Goal: Task Accomplishment & Management: Manage account settings

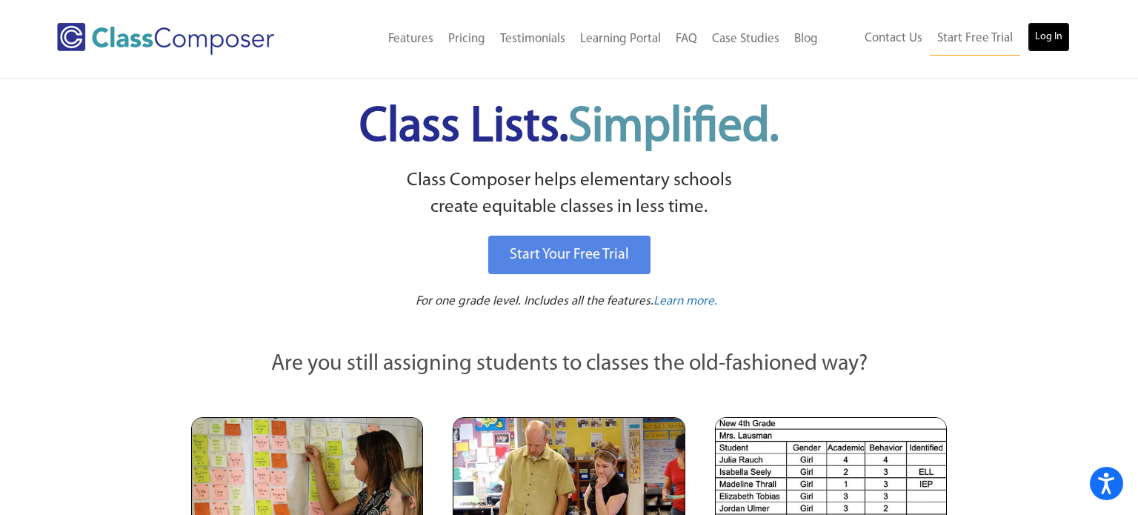
click at [1063, 43] on link "Log In" at bounding box center [1048, 37] width 42 height 30
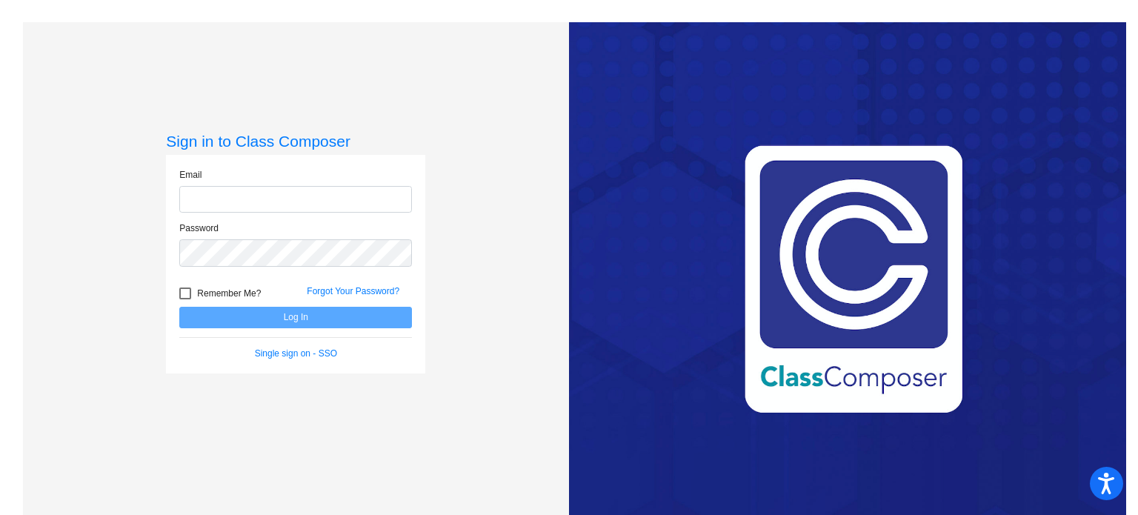
type input "[EMAIL_ADDRESS][DOMAIN_NAME]"
click at [257, 313] on button "Log In" at bounding box center [295, 317] width 233 height 21
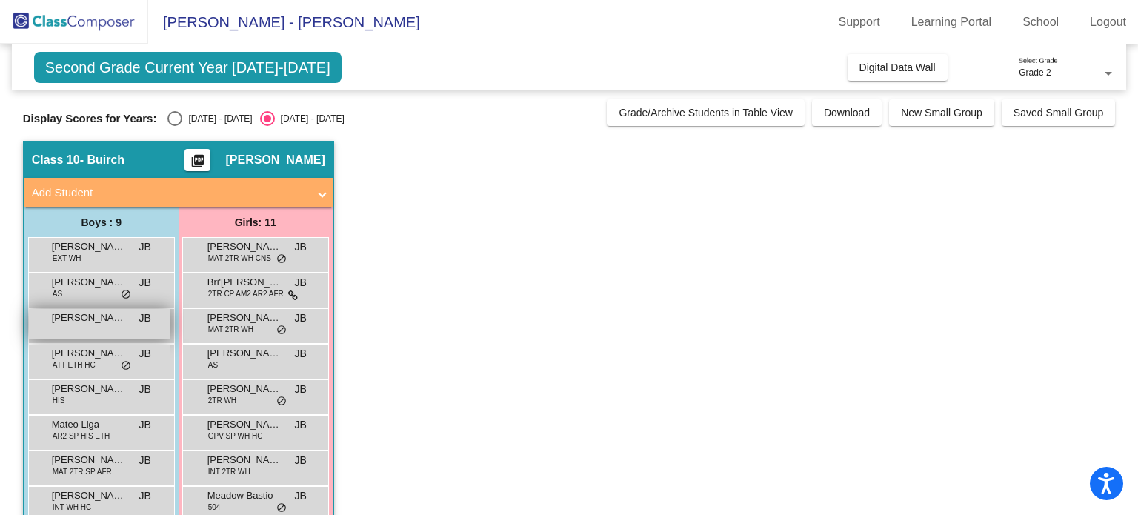
click at [144, 319] on span "JB" at bounding box center [145, 318] width 12 height 16
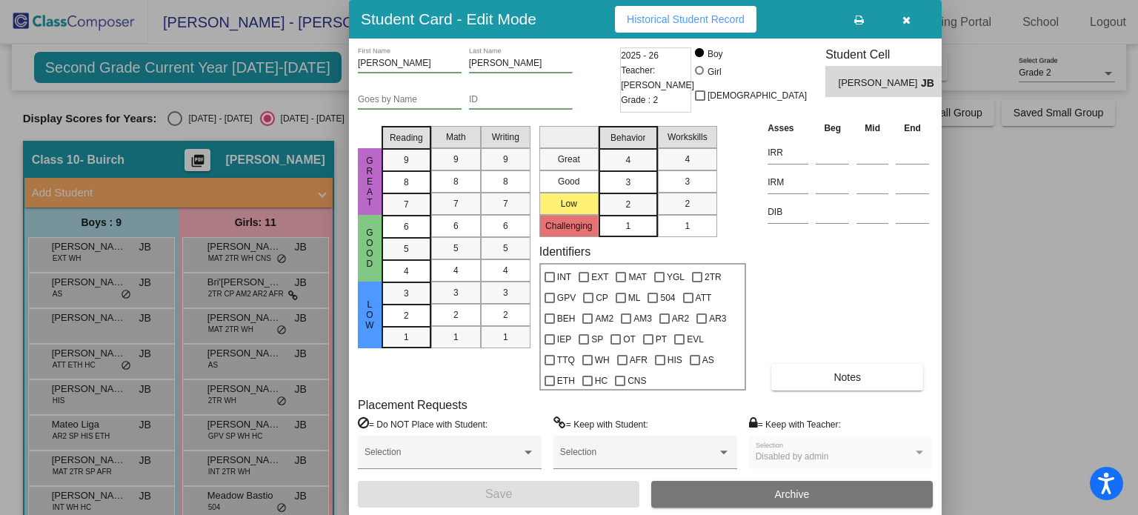
click at [907, 23] on icon "button" at bounding box center [906, 20] width 8 height 10
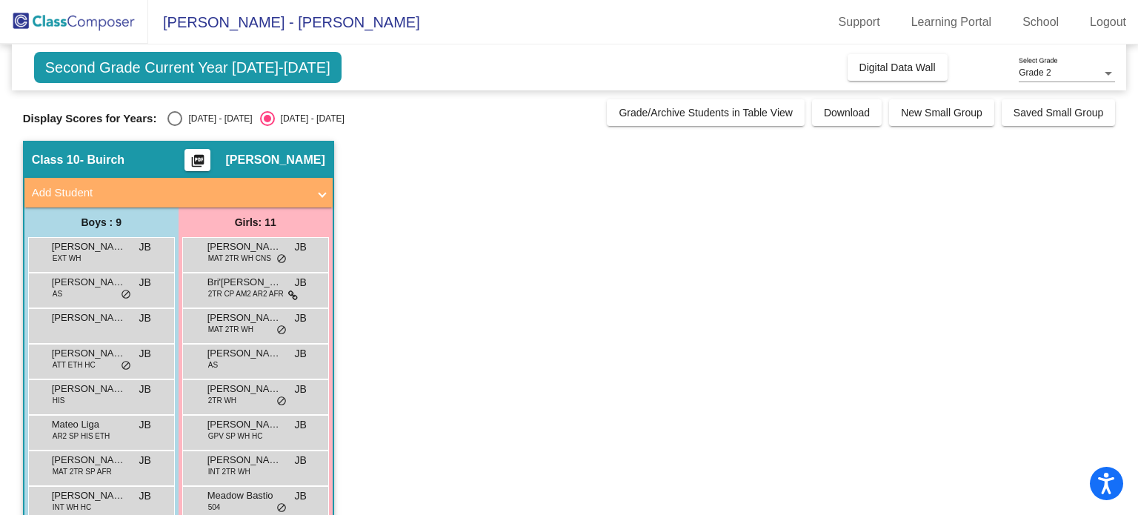
scroll to position [136, 0]
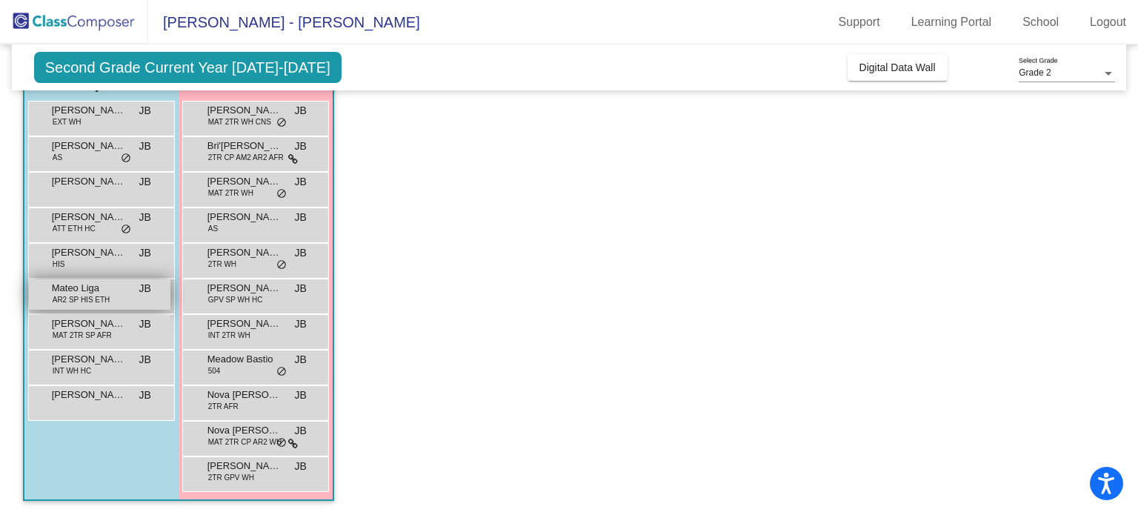
click at [110, 304] on div "Mateo Liga AR2 SP HIS ETH JB lock do_not_disturb_alt" at bounding box center [99, 294] width 141 height 30
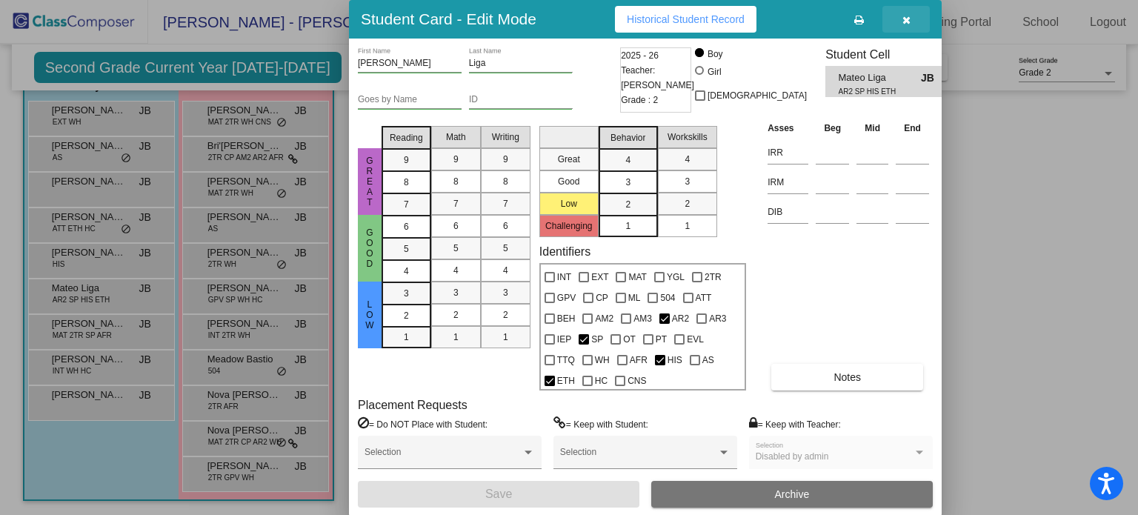
click at [907, 24] on icon "button" at bounding box center [906, 20] width 8 height 10
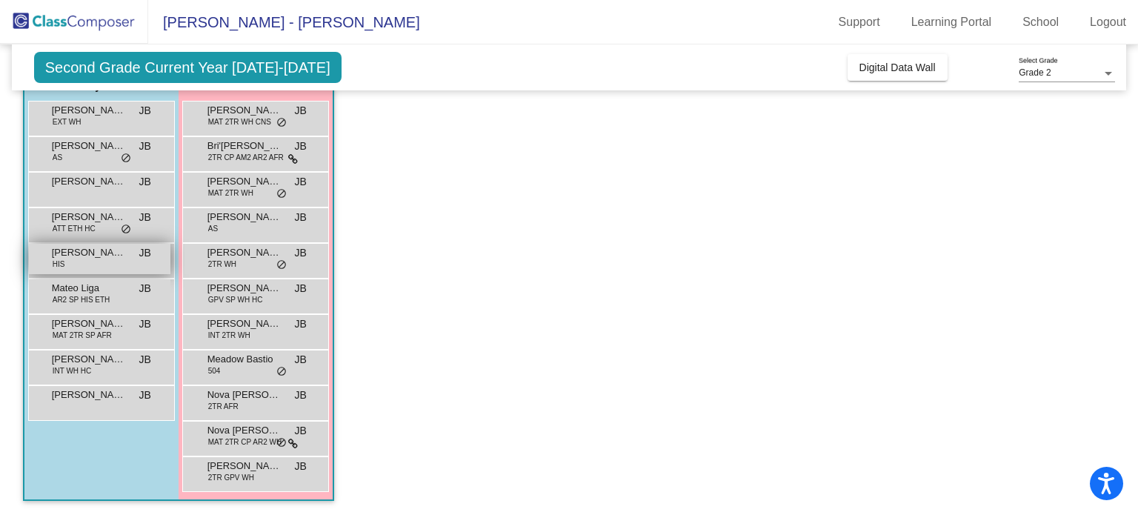
click at [83, 253] on span "[PERSON_NAME]" at bounding box center [89, 252] width 74 height 15
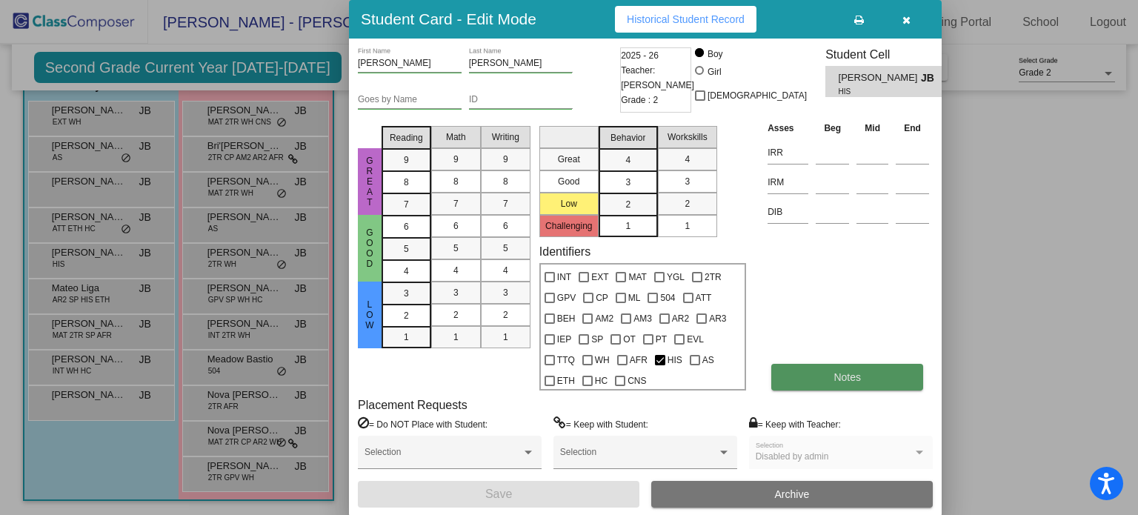
click at [833, 369] on button "Notes" at bounding box center [847, 377] width 152 height 27
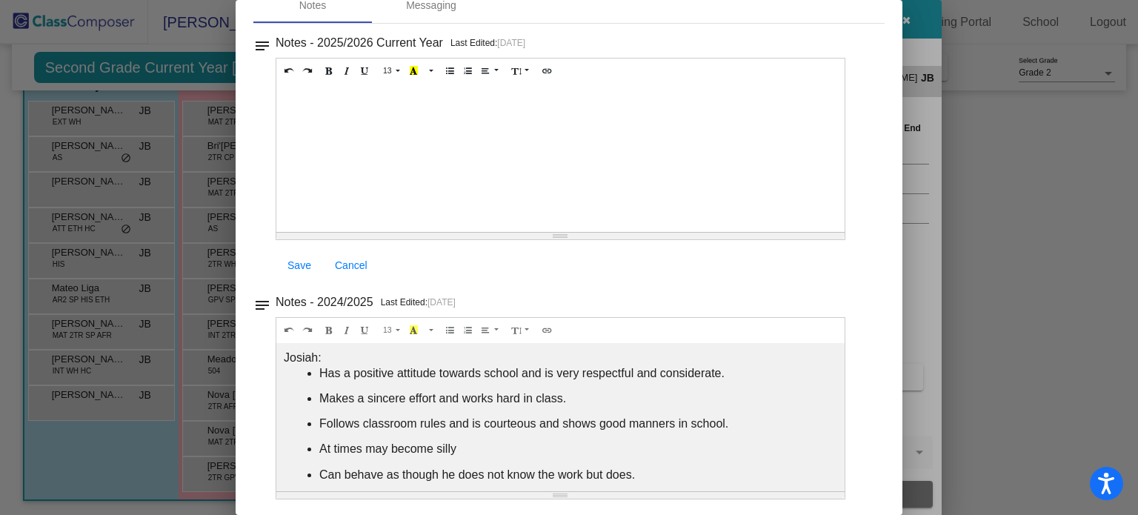
scroll to position [0, 0]
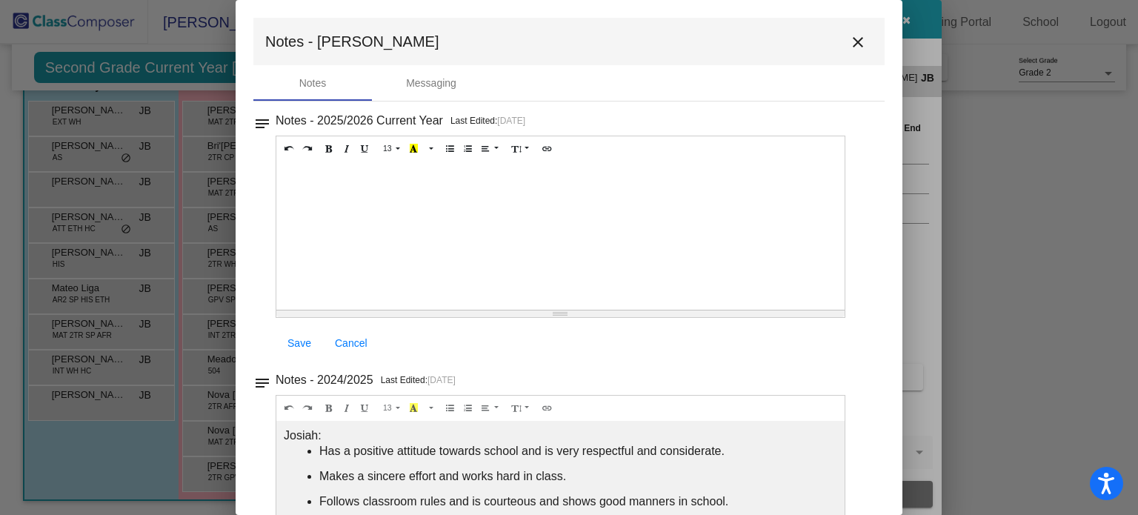
click at [855, 50] on mat-icon "close" at bounding box center [858, 42] width 18 height 18
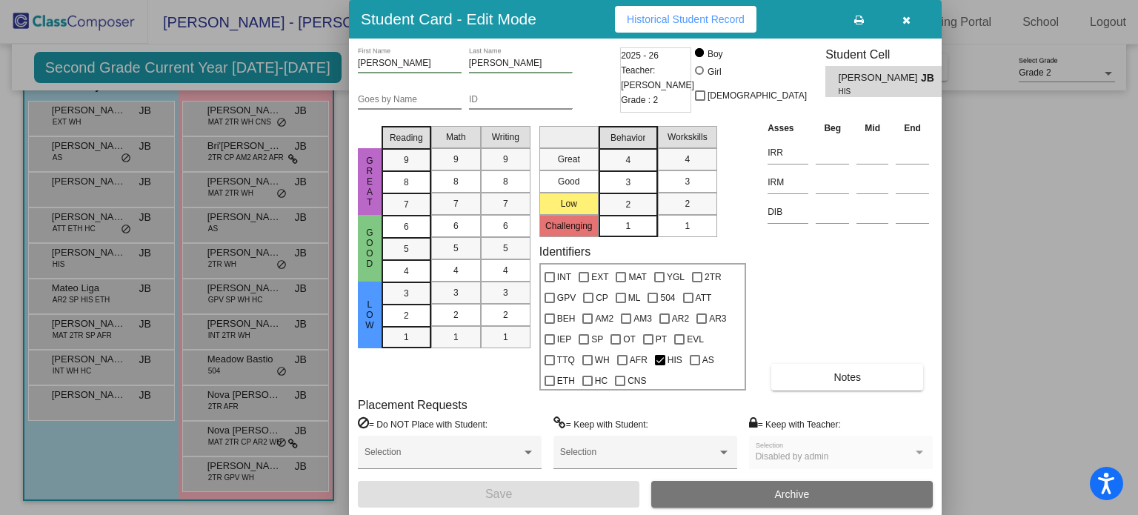
click at [904, 20] on icon "button" at bounding box center [906, 20] width 8 height 10
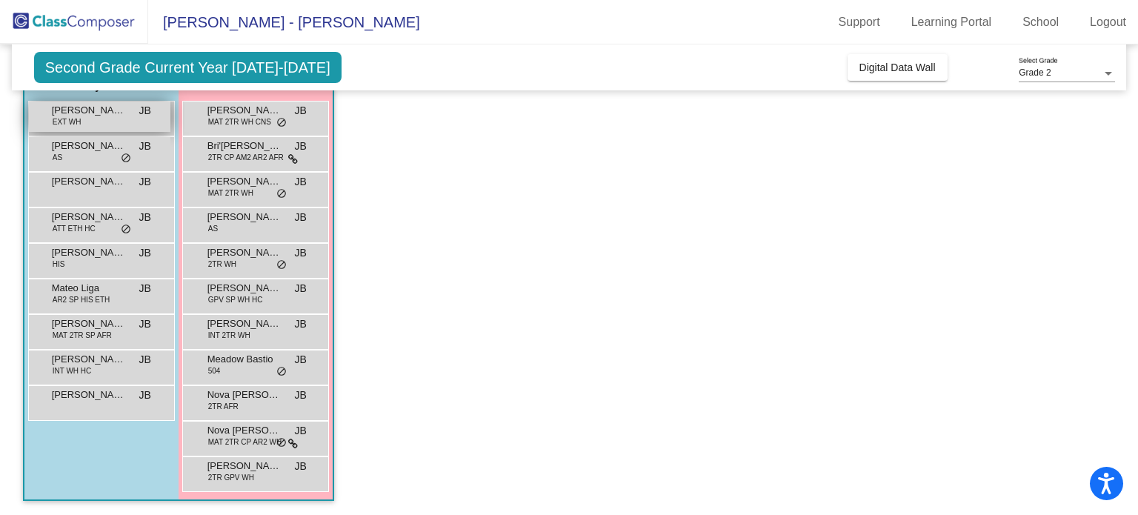
click at [119, 116] on span "[PERSON_NAME]" at bounding box center [89, 110] width 74 height 15
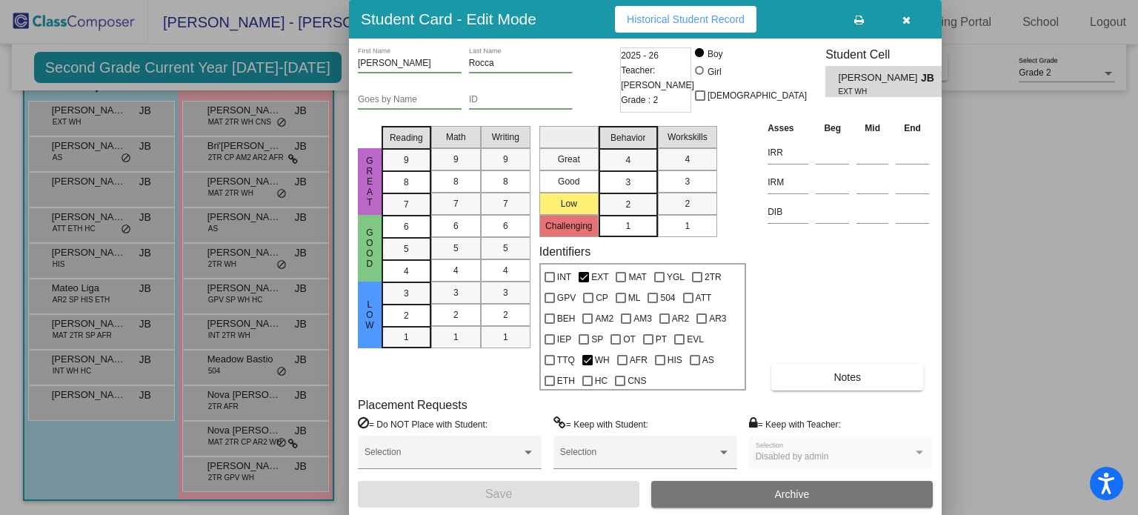
click at [908, 23] on icon "button" at bounding box center [906, 20] width 8 height 10
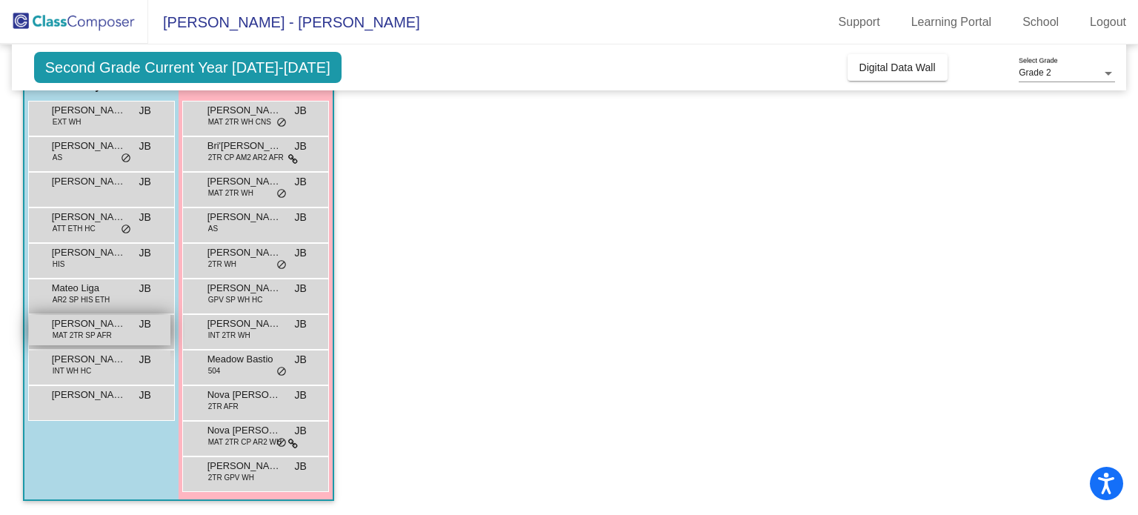
click at [82, 333] on span "MAT 2TR SP AFR" at bounding box center [82, 335] width 59 height 11
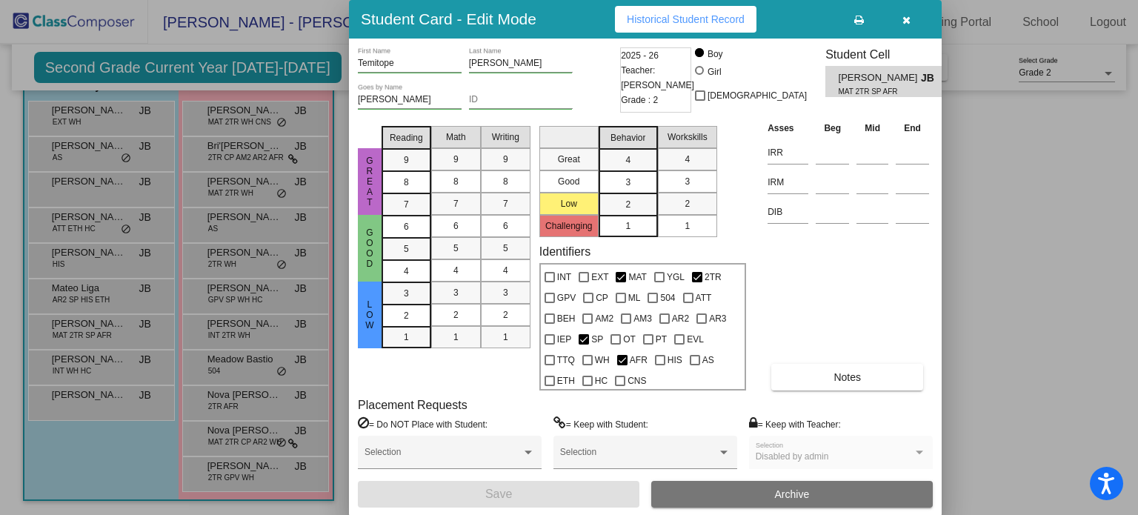
click at [912, 16] on button "button" at bounding box center [905, 19] width 47 height 27
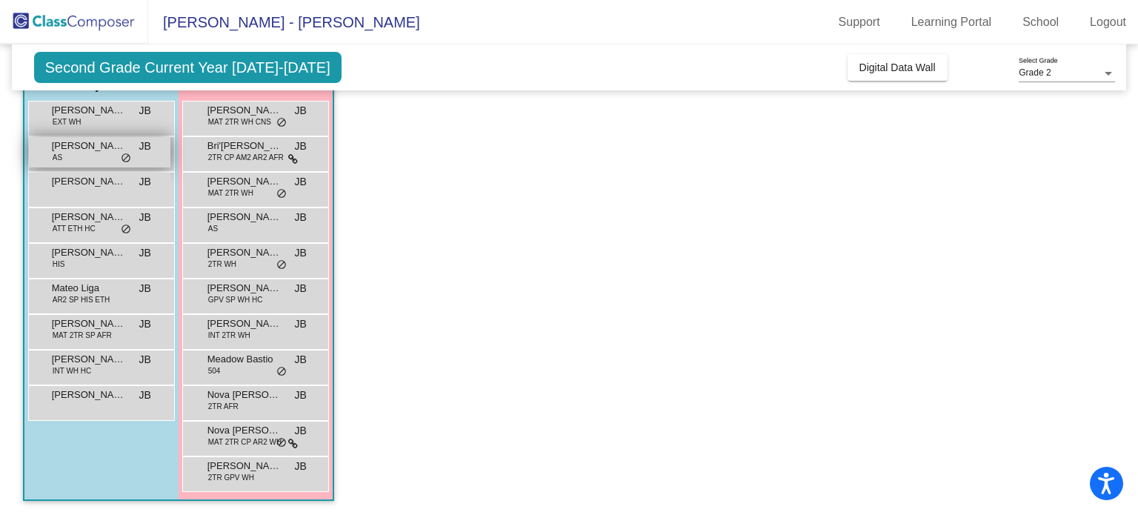
click at [81, 143] on span "[PERSON_NAME]" at bounding box center [89, 146] width 74 height 15
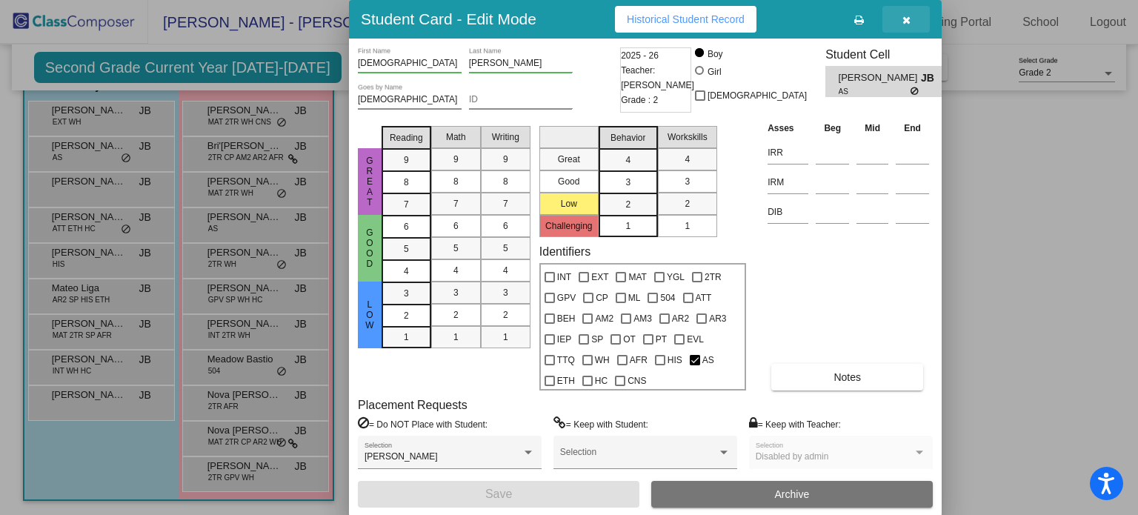
click at [903, 26] on button "button" at bounding box center [905, 19] width 47 height 27
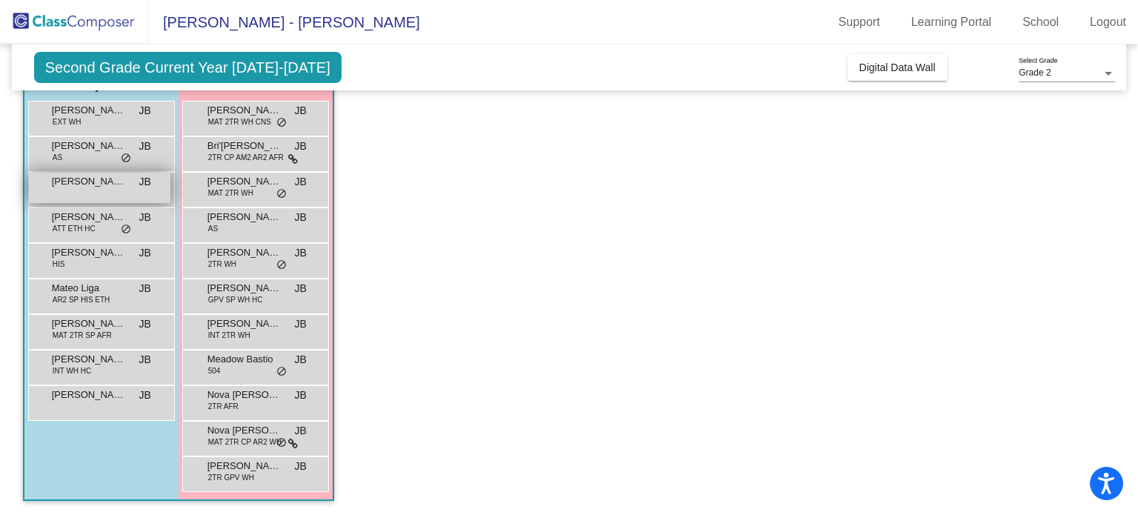
click at [123, 188] on div "[PERSON_NAME] JB lock do_not_disturb_alt" at bounding box center [99, 188] width 141 height 30
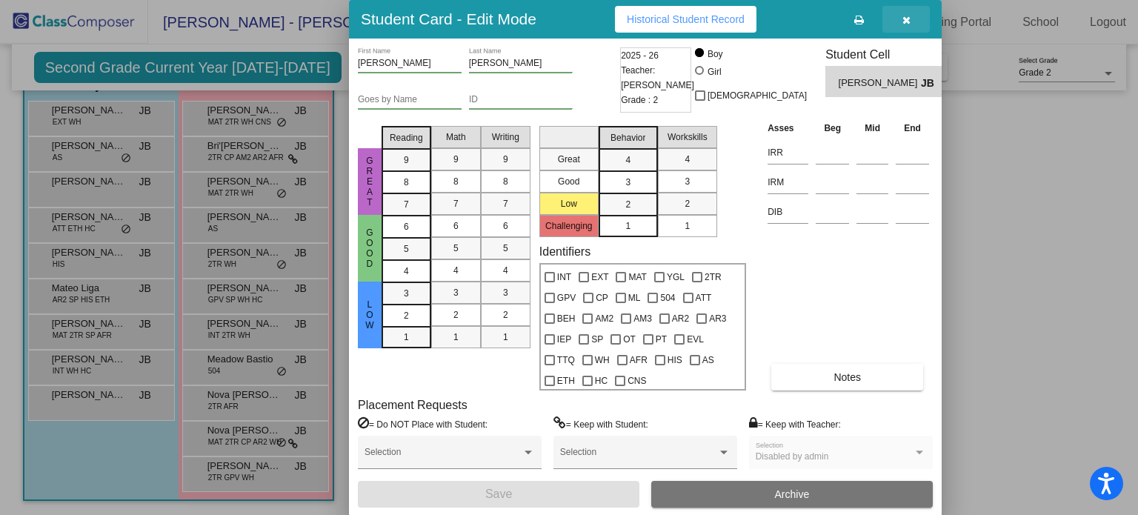
click at [902, 19] on icon "button" at bounding box center [906, 20] width 8 height 10
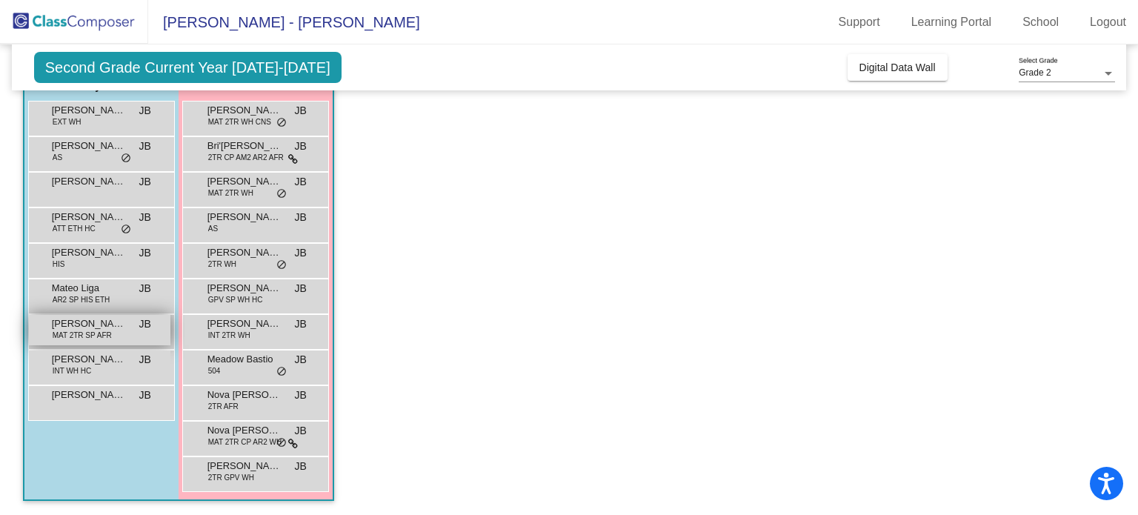
click at [104, 331] on span "MAT 2TR SP AFR" at bounding box center [82, 335] width 59 height 11
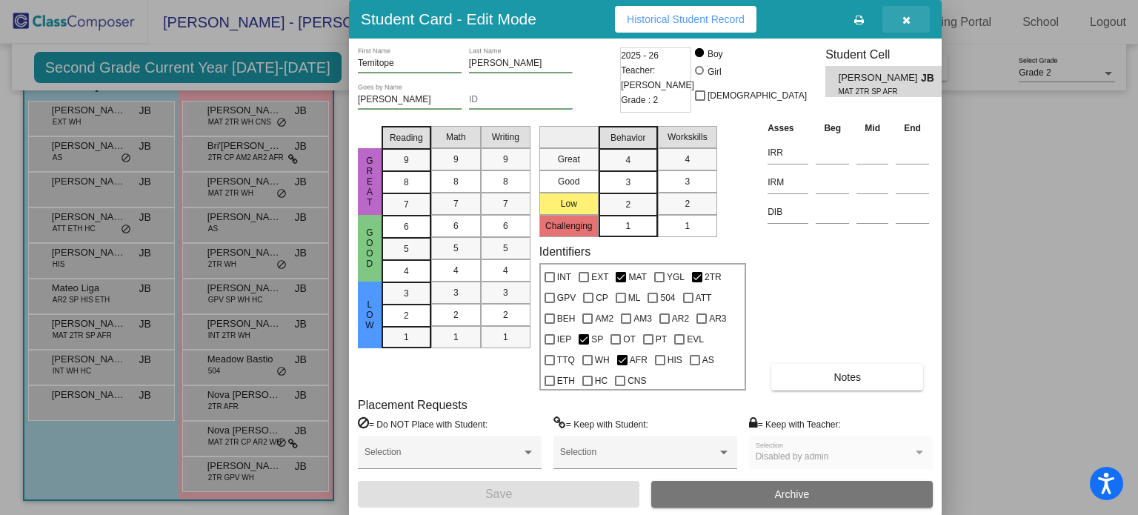
click at [908, 18] on icon "button" at bounding box center [906, 20] width 8 height 10
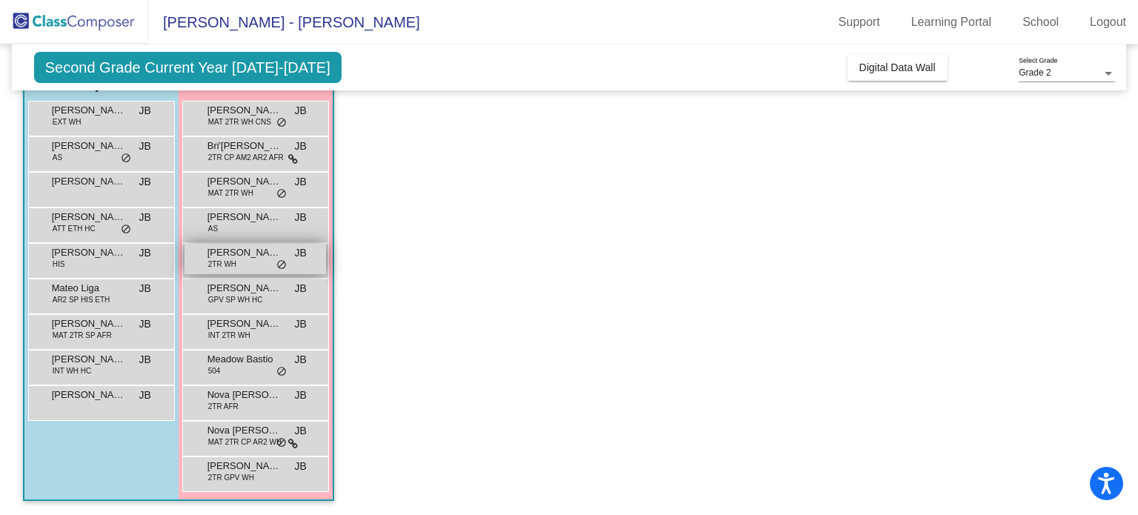
click at [265, 266] on div "[PERSON_NAME] 2TR WH JB lock do_not_disturb_alt" at bounding box center [254, 259] width 141 height 30
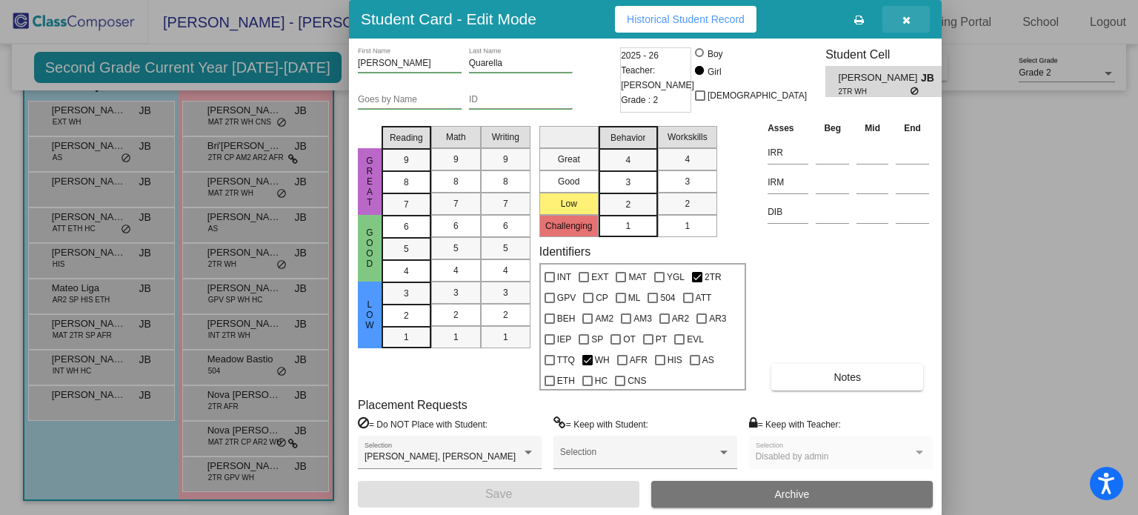
click at [908, 16] on icon "button" at bounding box center [906, 20] width 8 height 10
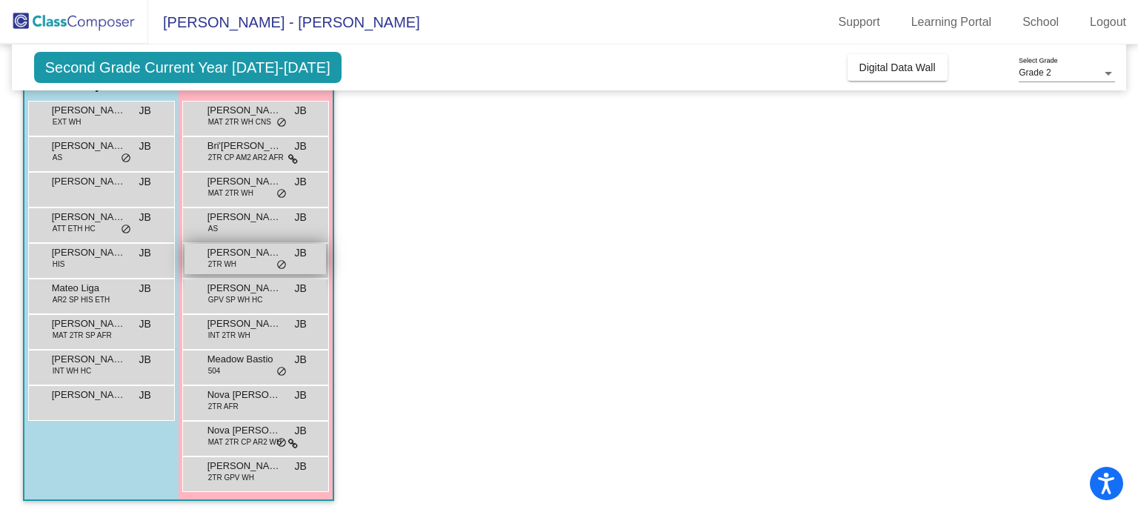
click at [239, 266] on div "[PERSON_NAME] 2TR WH JB lock do_not_disturb_alt" at bounding box center [254, 259] width 141 height 30
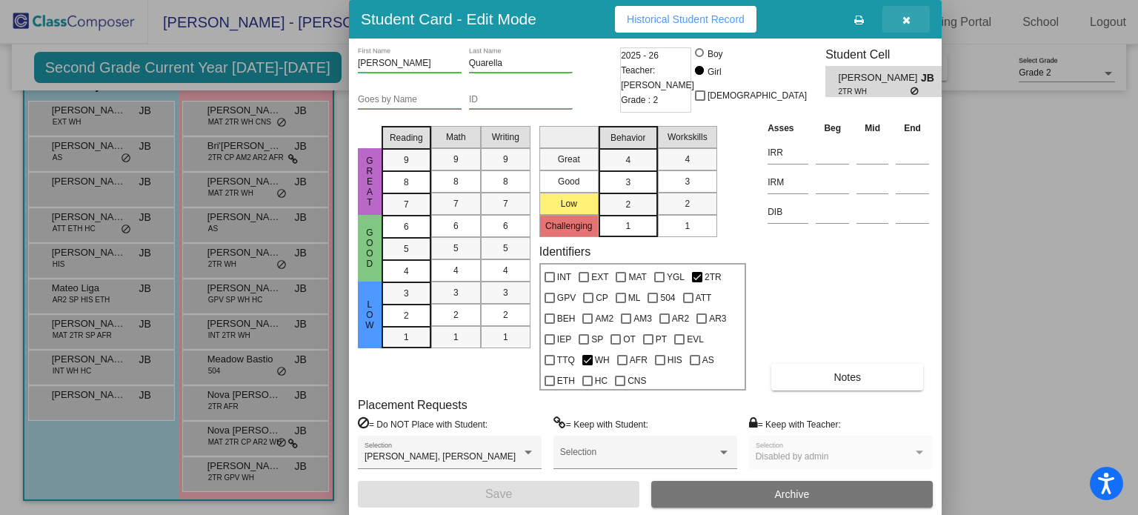
click at [903, 19] on icon "button" at bounding box center [906, 20] width 8 height 10
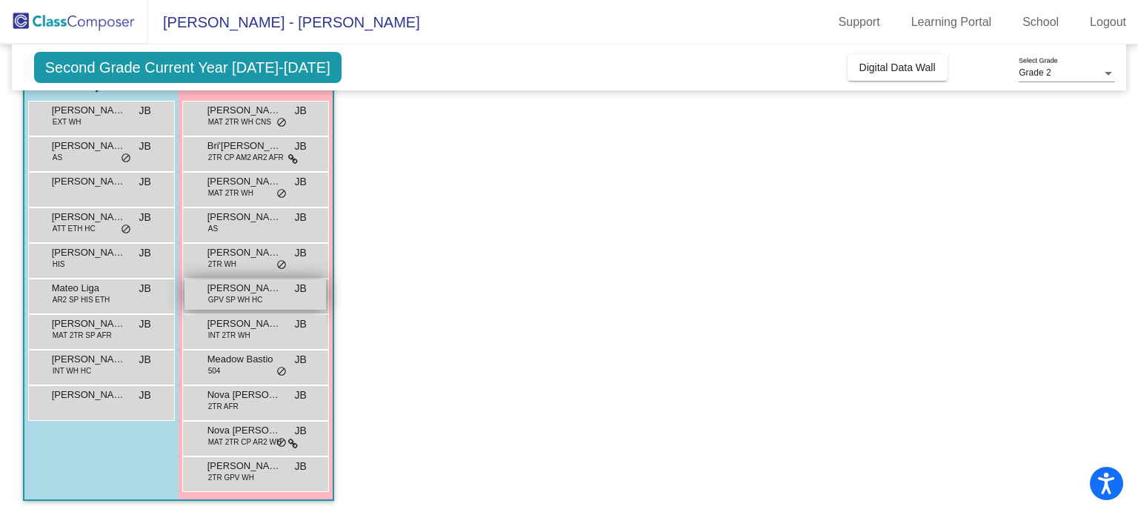
click at [234, 307] on div "[PERSON_NAME] GPV SP WH HC JB lock do_not_disturb_alt" at bounding box center [254, 294] width 141 height 30
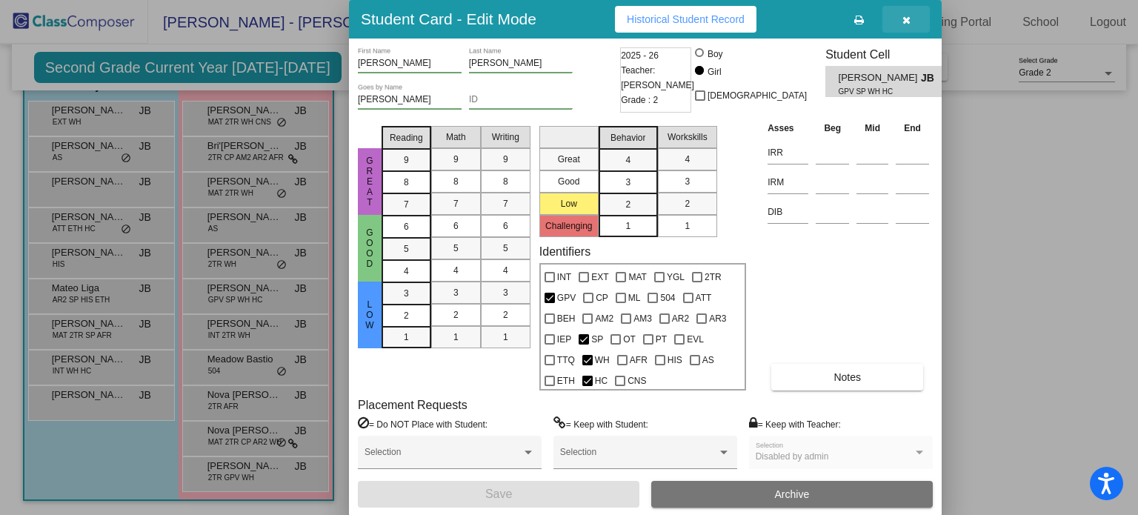
click at [902, 13] on span "button" at bounding box center [906, 19] width 8 height 12
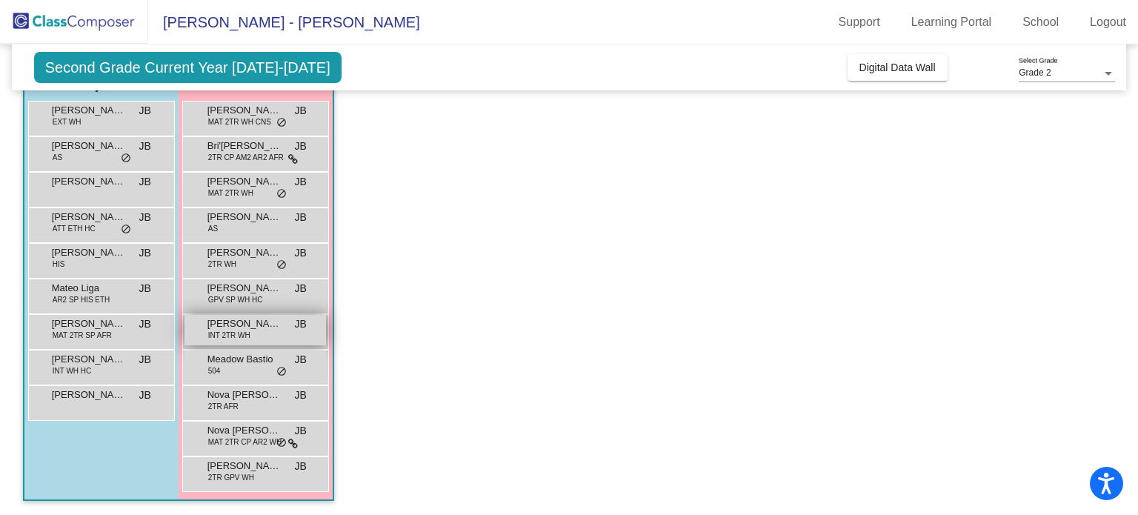
click at [233, 339] on span "INT 2TR WH" at bounding box center [229, 335] width 42 height 11
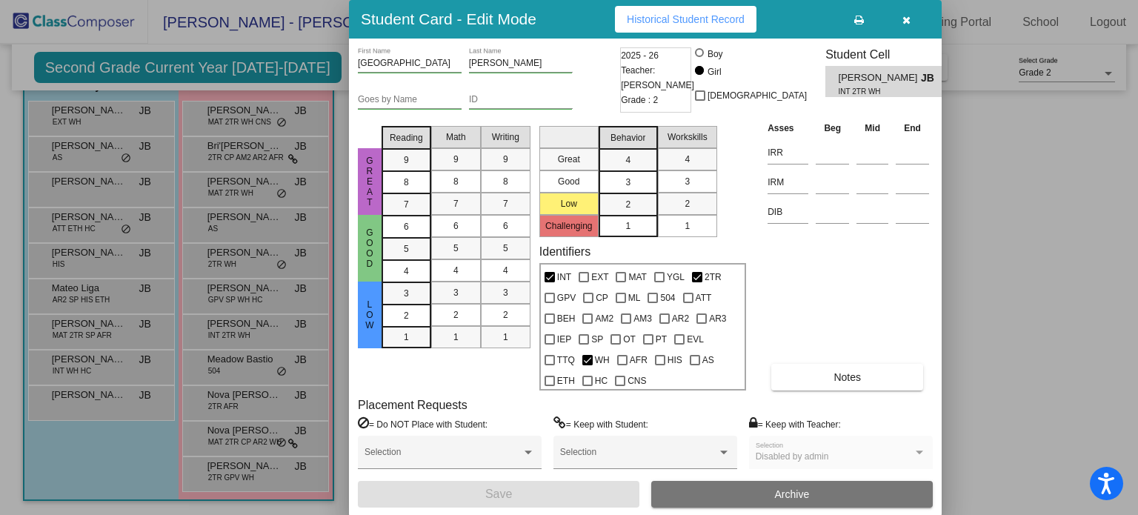
click at [910, 13] on button "button" at bounding box center [905, 19] width 47 height 27
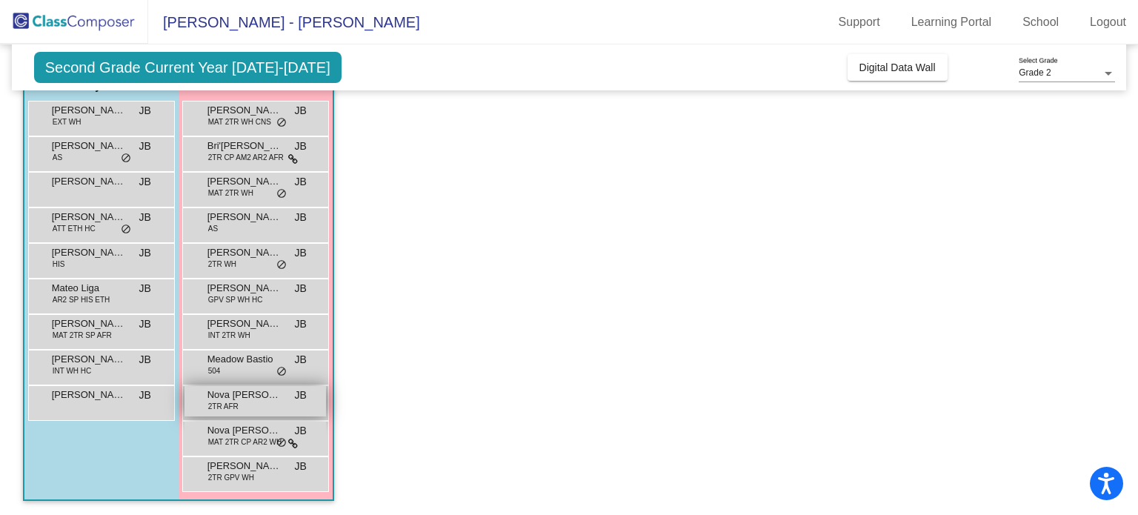
click at [273, 394] on span "Nova [PERSON_NAME]" at bounding box center [244, 394] width 74 height 15
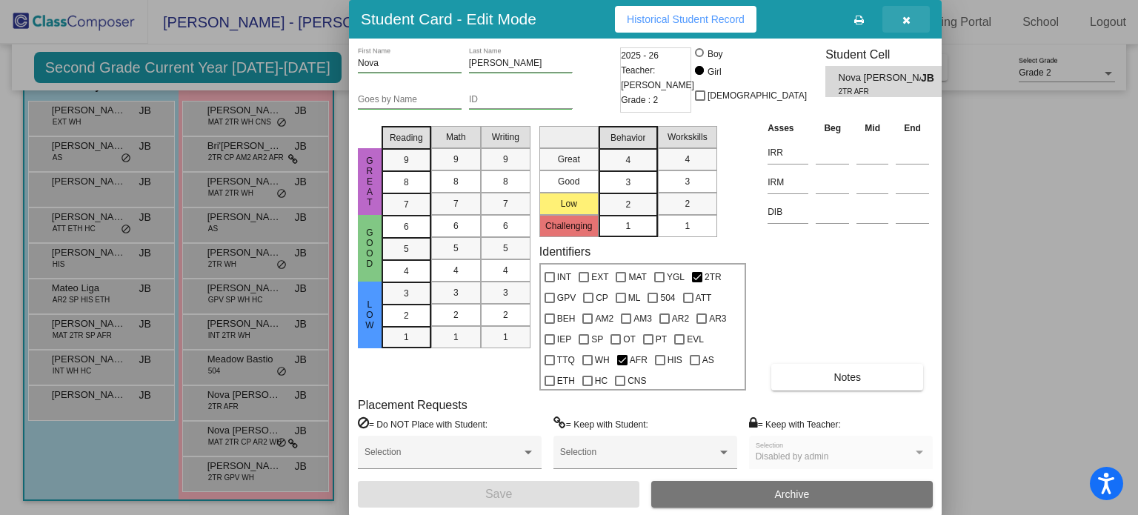
click at [902, 20] on icon "button" at bounding box center [906, 20] width 8 height 10
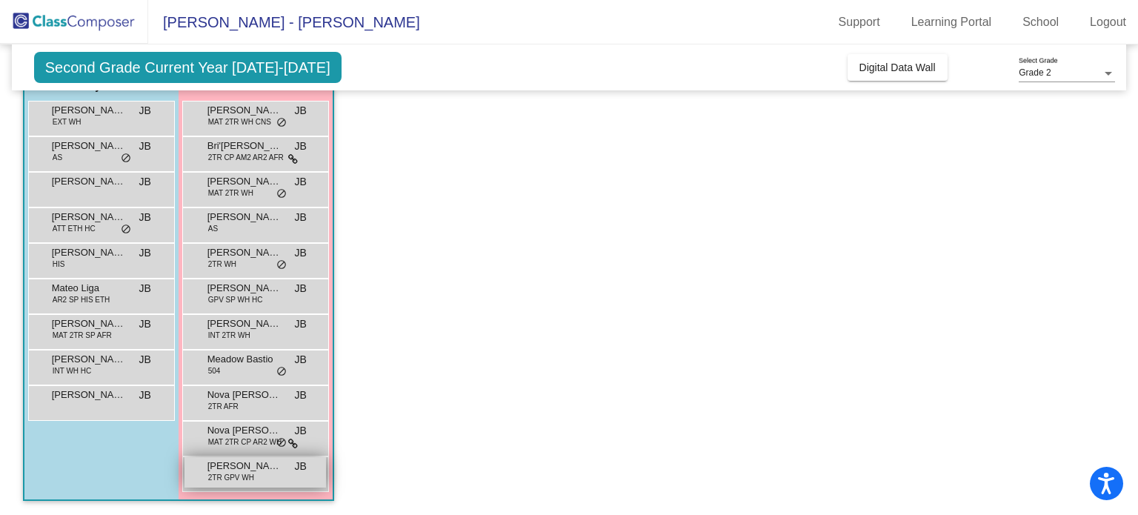
click at [230, 472] on span "2TR GPV WH" at bounding box center [231, 477] width 46 height 11
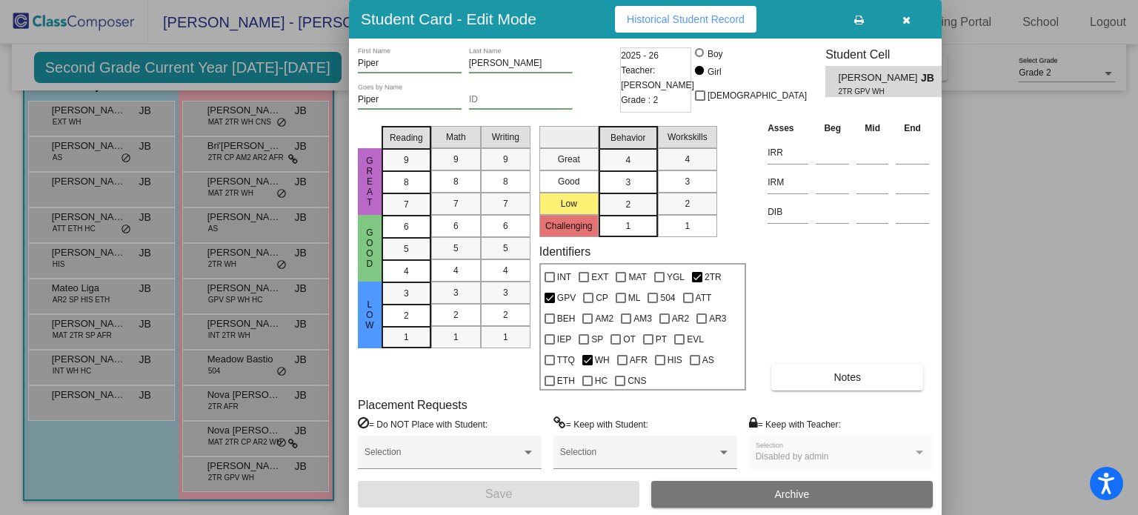
click at [227, 303] on div at bounding box center [569, 257] width 1138 height 515
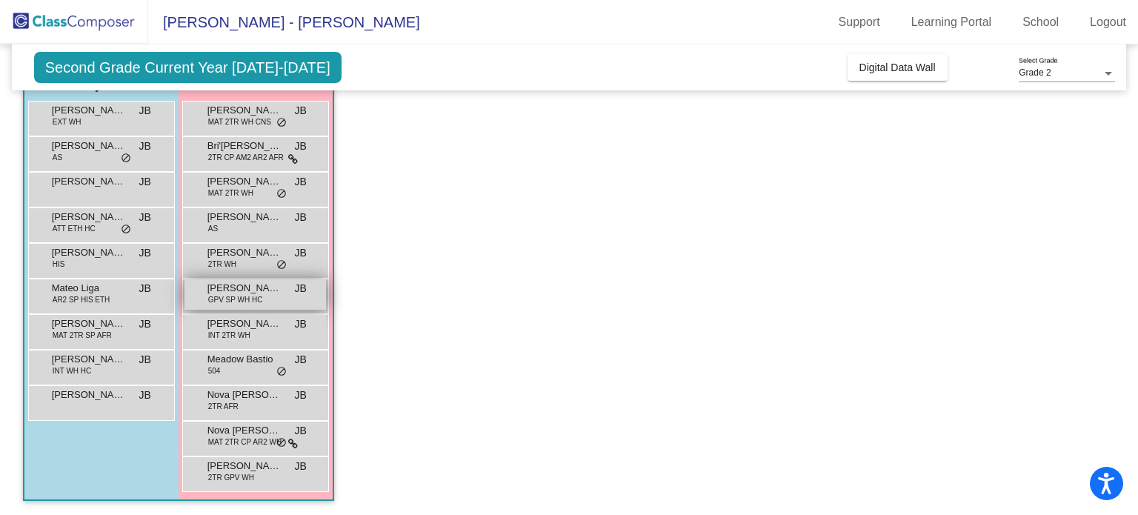
click at [253, 290] on span "[PERSON_NAME]" at bounding box center [244, 288] width 74 height 15
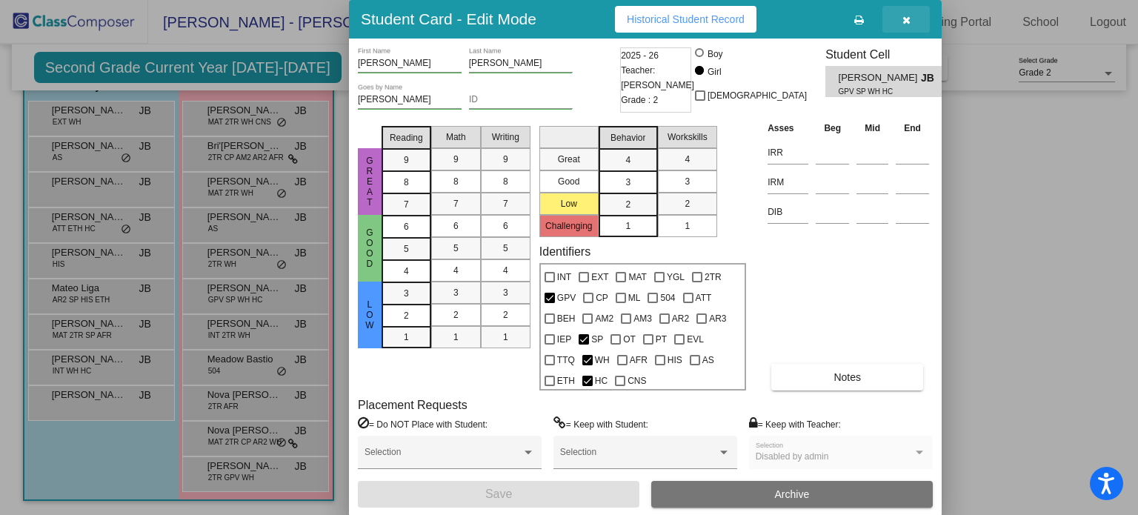
click at [916, 13] on button "button" at bounding box center [905, 19] width 47 height 27
